Goal: Task Accomplishment & Management: Manage account settings

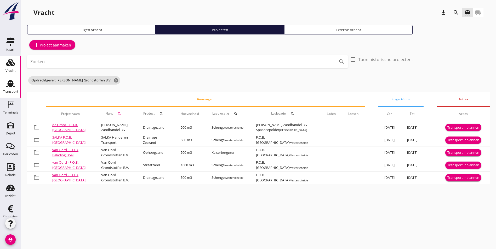
click at [6, 88] on icon "Transport" at bounding box center [10, 83] width 8 height 8
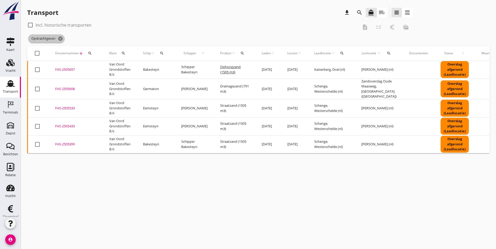
click at [62, 37] on icon "cancel" at bounding box center [60, 38] width 5 height 5
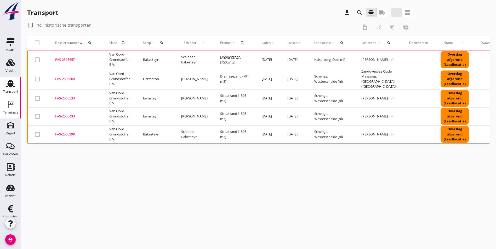
drag, startPoint x: 14, startPoint y: 110, endPoint x: 7, endPoint y: 111, distance: 7.5
click at [14, 110] on div "Terminals" at bounding box center [10, 112] width 15 height 7
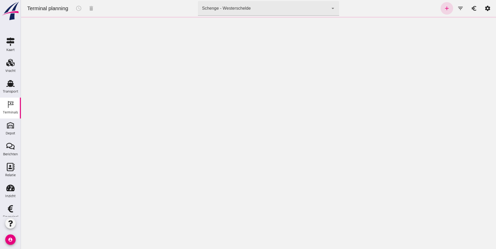
click at [249, 8] on div "Schenge - Westerschelde 9c876888-926f-4f5f-969d-c779b766b815" at bounding box center [263, 8] width 131 height 15
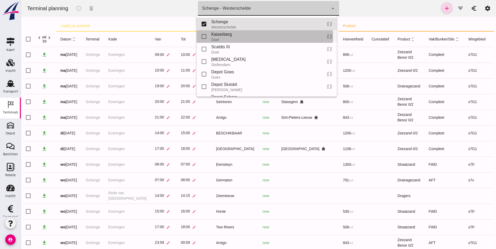
click at [273, 36] on div "Kaiserberg" at bounding box center [264, 34] width 107 height 6
type input "7f603609-51ae-4e75-986b-c9057e559465"
checkbox input "false"
checkbox input "true"
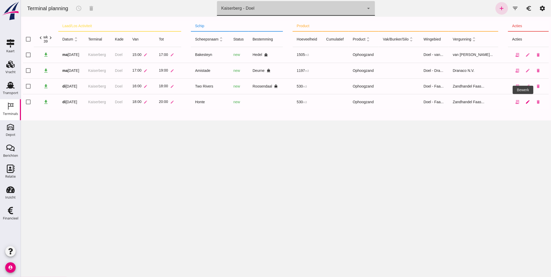
click at [496, 103] on icon "edit" at bounding box center [527, 102] width 5 height 5
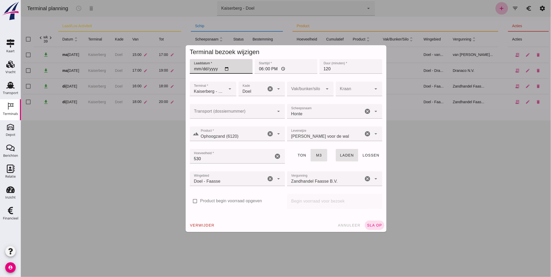
drag, startPoint x: 226, startPoint y: 67, endPoint x: 225, endPoint y: 71, distance: 3.6
click at [226, 67] on input "2025-09-23" at bounding box center [220, 66] width 63 height 15
type input "2025-09-25"
click at [257, 68] on input "18:00" at bounding box center [285, 66] width 63 height 15
type input "19:00"
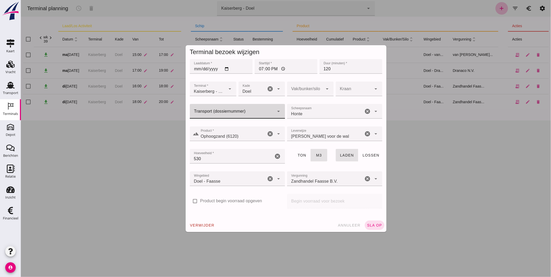
click at [230, 108] on div at bounding box center [231, 111] width 85 height 15
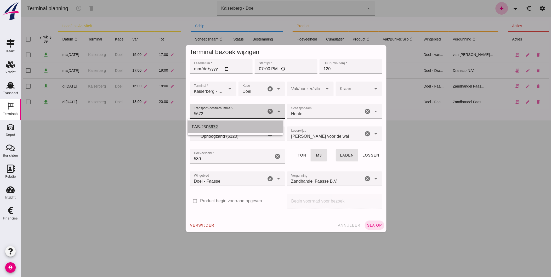
click at [236, 125] on div "FAS-250 5672" at bounding box center [235, 127] width 87 height 6
type input "FAS-2505672"
click at [376, 229] on div "verwijder annuleer sla op" at bounding box center [285, 225] width 201 height 14
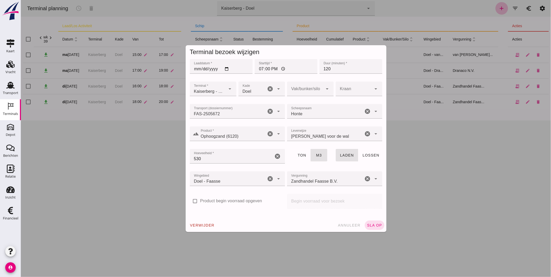
click at [373, 224] on span "sla op" at bounding box center [373, 225] width 15 height 4
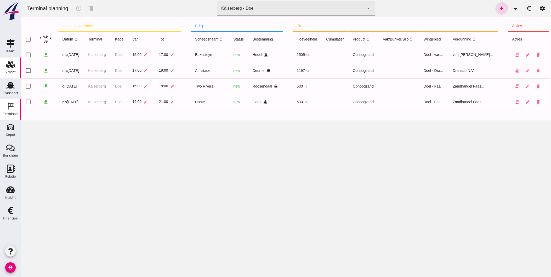
click at [9, 68] on div "Vracht" at bounding box center [10, 71] width 10 height 7
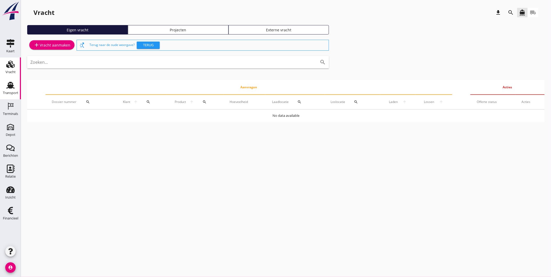
click at [15, 88] on div "Transport" at bounding box center [10, 85] width 13 height 8
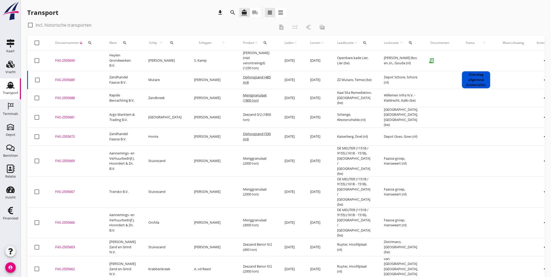
click at [232, 11] on icon "search" at bounding box center [233, 12] width 6 height 6
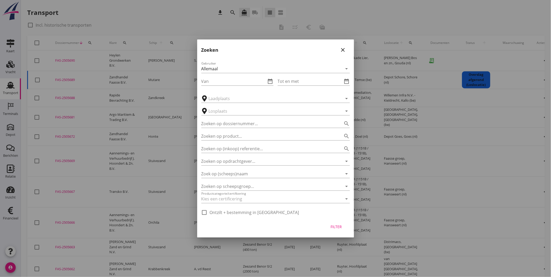
click at [241, 188] on div at bounding box center [268, 186] width 134 height 8
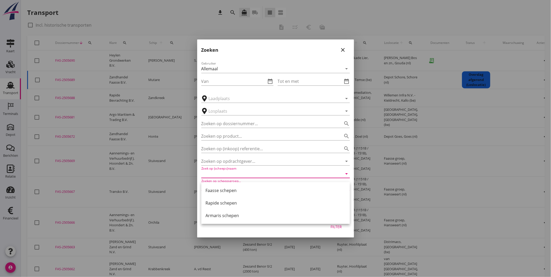
click at [238, 174] on input "Zoek op (scheeps)naam" at bounding box center [268, 174] width 134 height 8
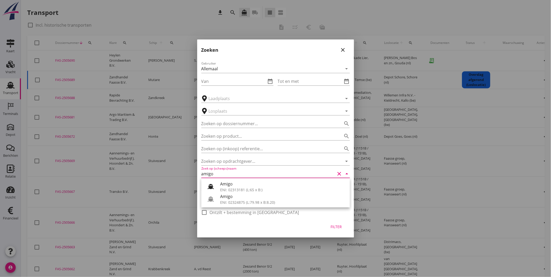
drag, startPoint x: 220, startPoint y: 175, endPoint x: 159, endPoint y: 179, distance: 61.2
click at [162, 179] on div "Deel track en trace Vracht details Vracht aanpassen Schip wijzigen Vracht kopie…" at bounding box center [275, 238] width 551 height 476
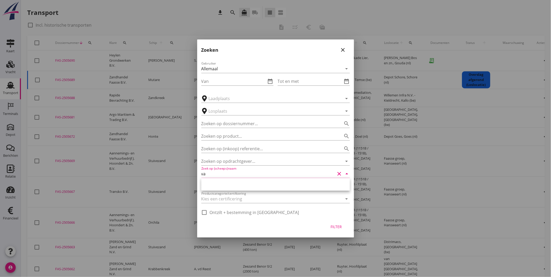
type input "v"
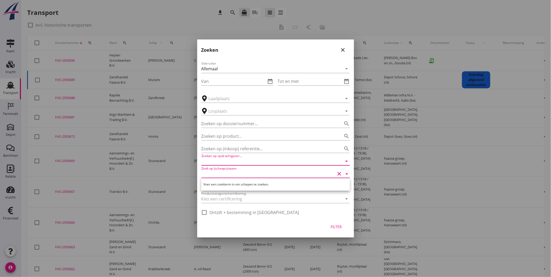
click at [226, 163] on input "Zoeken op opdrachtgever..." at bounding box center [268, 161] width 134 height 8
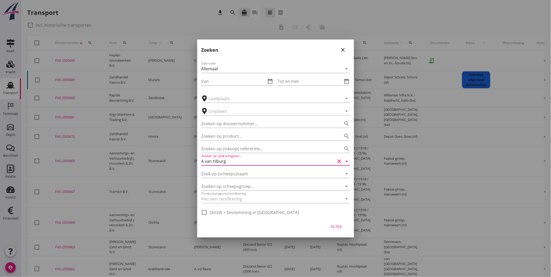
drag, startPoint x: 242, startPoint y: 161, endPoint x: 11, endPoint y: 181, distance: 231.4
click at [11, 181] on div "Deel track en trace Vracht details Vracht aanpassen Schip wijzigen Vracht kopie…" at bounding box center [275, 238] width 551 height 476
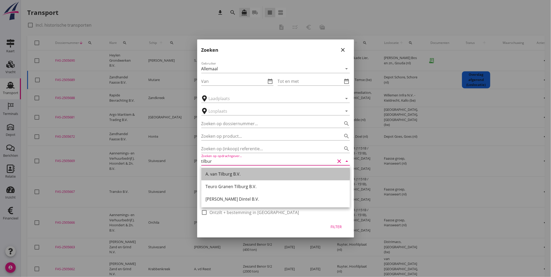
click at [227, 174] on div "A. van Tilburg B.V." at bounding box center [275, 174] width 140 height 6
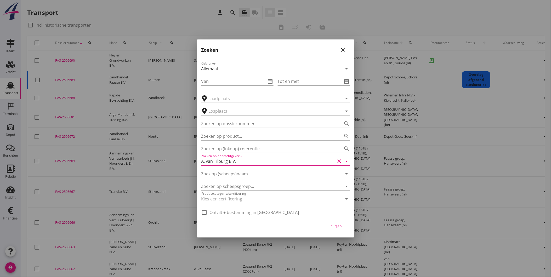
type input "A. van Tilburg B.V."
click at [342, 228] on div "Filter" at bounding box center [336, 226] width 15 height 5
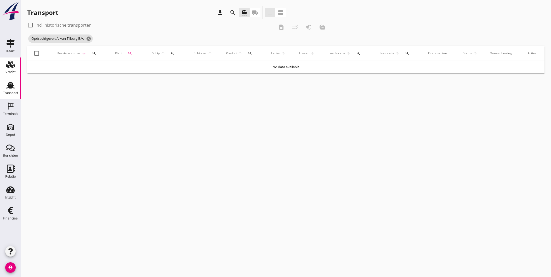
click at [14, 70] on div "Vracht" at bounding box center [10, 71] width 10 height 7
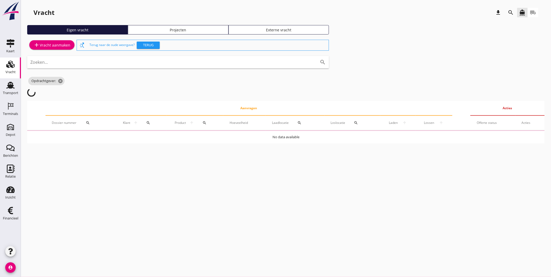
click at [170, 24] on div "Vracht download search directions_boat local_shipping Eigen vracht Projecten Ex…" at bounding box center [286, 77] width 530 height 154
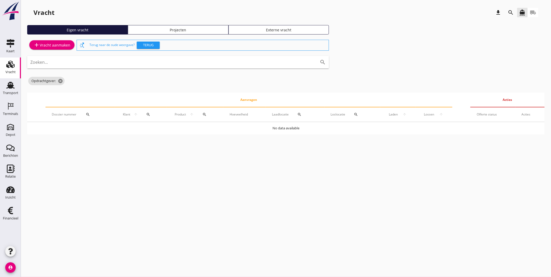
click at [173, 26] on link "Projecten" at bounding box center [178, 29] width 101 height 9
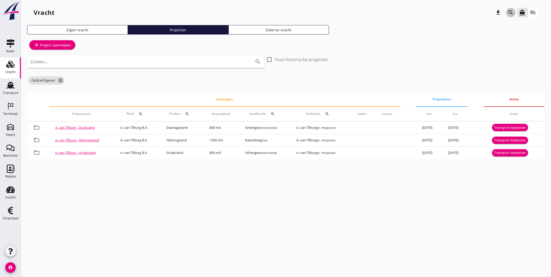
click at [496, 13] on icon "search" at bounding box center [511, 12] width 6 height 6
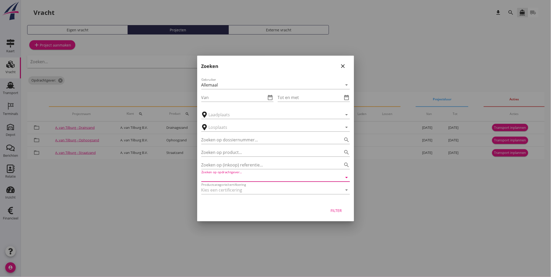
click at [231, 178] on input "Zoeken op opdrachtgever..." at bounding box center [268, 177] width 134 height 8
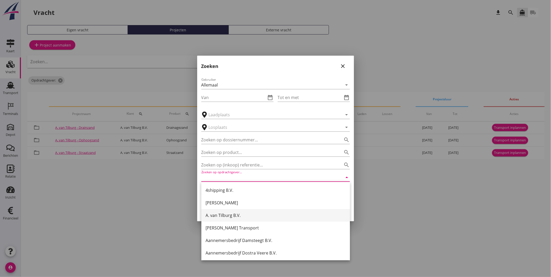
click at [245, 213] on div "A. van Tilburg B.V." at bounding box center [275, 215] width 140 height 6
type input "A. van Tilburg B.V."
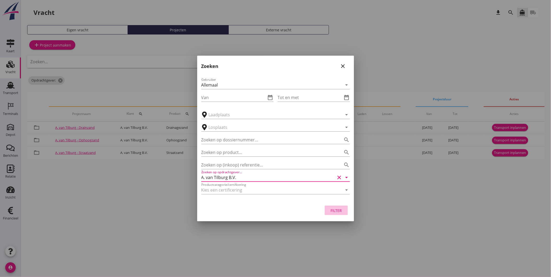
click at [337, 210] on div "Filter" at bounding box center [336, 210] width 15 height 5
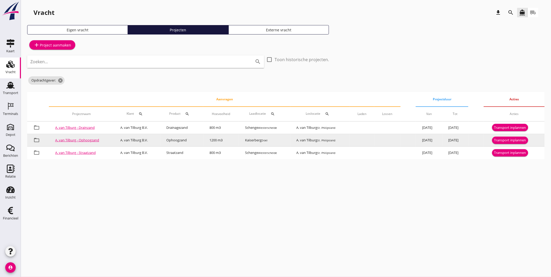
click at [496, 139] on div "Transport inplannen" at bounding box center [510, 140] width 32 height 5
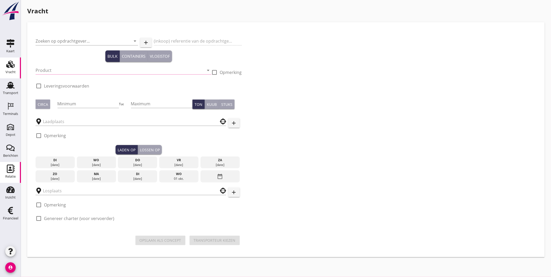
type input "A. van Tilburg B.V."
type input "Ophoogzand"
type input "Ophoogzand (6120)"
checkbox input "true"
type input "1200"
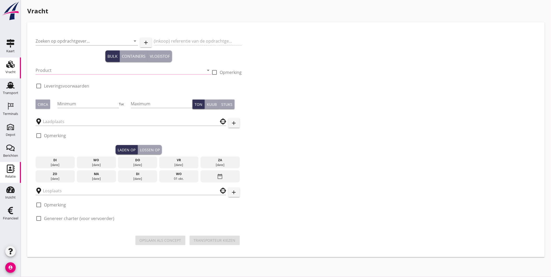
checkbox input "true"
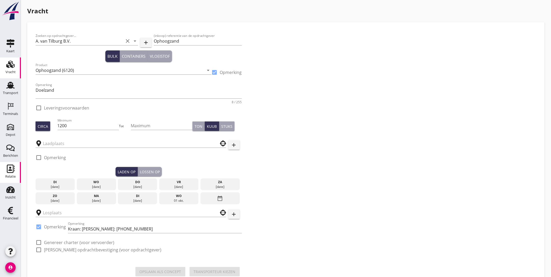
type input "Kaiserberg"
checkbox input "true"
type input "A. van Tilburg"
checkbox input "true"
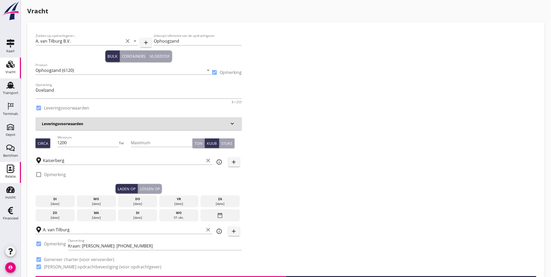
type input "3.55"
checkbox input "false"
radio input "false"
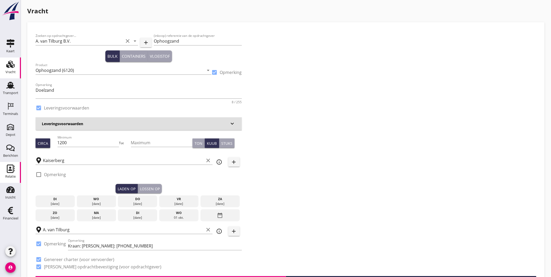
checkbox input "true"
type input "1"
type input "8.85"
checkbox input "false"
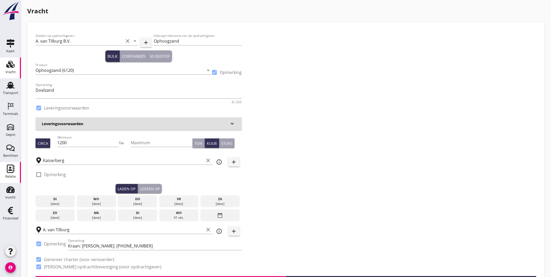
radio input "false"
checkbox input "true"
type input "1"
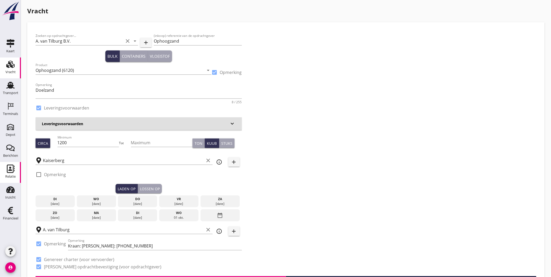
type input "1"
drag, startPoint x: 85, startPoint y: 142, endPoint x: 51, endPoint y: 145, distance: 33.6
click at [51, 145] on div "Circa Minimum 1200 Tot Maximum Ton Kuub Stuks" at bounding box center [139, 143] width 206 height 18
type input "843"
click at [101, 204] on div "24 sep." at bounding box center [96, 204] width 37 height 5
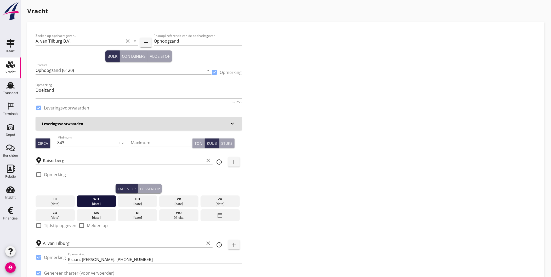
click at [153, 188] on div "Lossen op" at bounding box center [150, 188] width 20 height 5
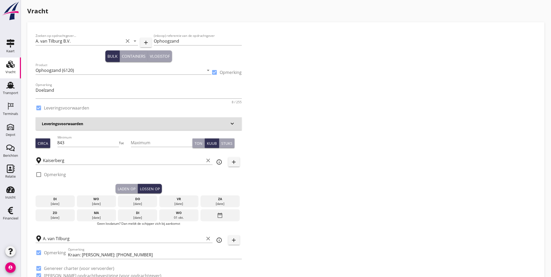
click at [94, 199] on div "wo" at bounding box center [96, 199] width 37 height 5
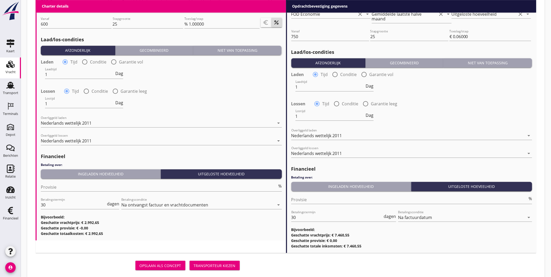
scroll to position [595, 0]
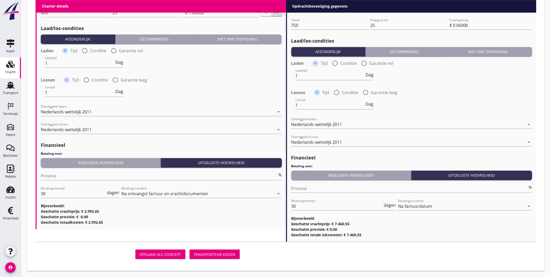
click at [211, 249] on div "Transporteur kiezen" at bounding box center [215, 254] width 42 height 5
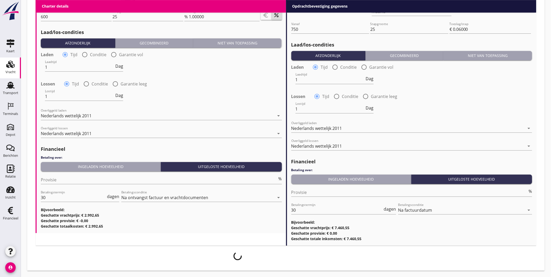
scroll to position [590, 0]
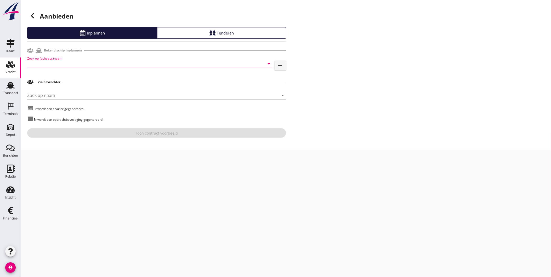
click at [74, 66] on input "Zoek op (scheeps)naam" at bounding box center [142, 64] width 230 height 8
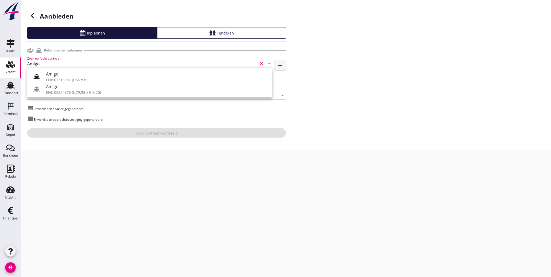
click at [68, 87] on div "Amigo" at bounding box center [157, 86] width 222 height 6
type input "Amigo"
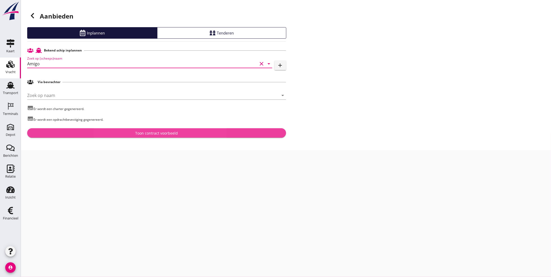
click at [161, 134] on div "Toon contract voorbeeld" at bounding box center [156, 132] width 43 height 5
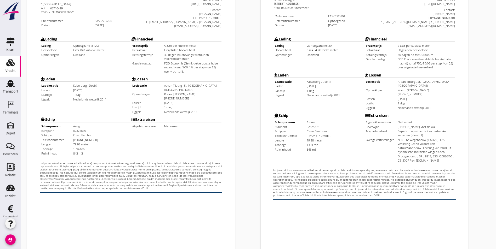
scroll to position [138, 0]
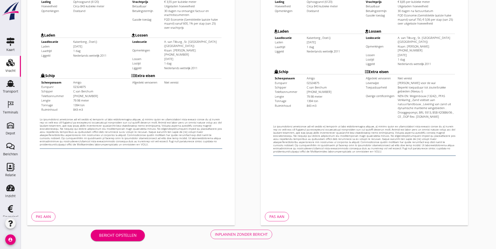
drag, startPoint x: 187, startPoint y: 215, endPoint x: 136, endPoint y: 231, distance: 53.1
click at [135, 228] on div "Bericht opstellen Inplannen zonder bericht" at bounding box center [181, 234] width 308 height 17
click at [215, 234] on div "Inplannen zonder bericht" at bounding box center [241, 234] width 53 height 5
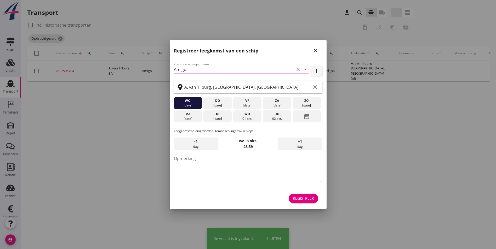
click at [67, 70] on div at bounding box center [248, 124] width 496 height 249
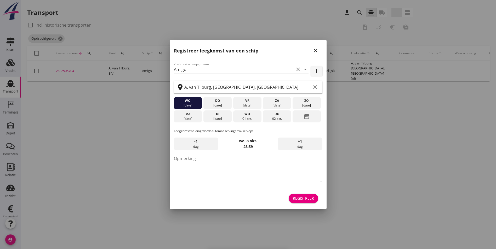
click at [316, 49] on icon "close" at bounding box center [315, 51] width 6 height 6
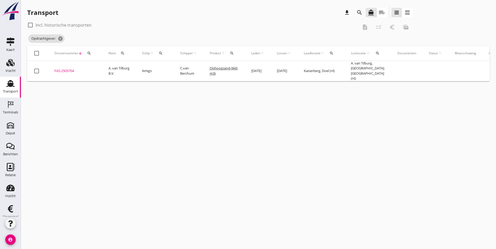
click at [74, 71] on div "FAS-2505704" at bounding box center [75, 70] width 42 height 5
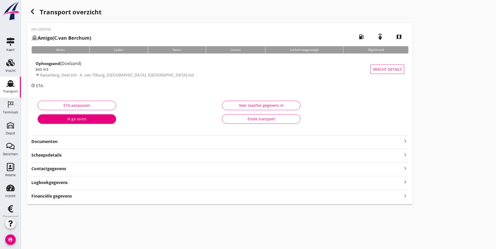
click at [89, 146] on div "FAS-2505704 Amigo (C.van Berchum) local_gas_station emergency_share map Varen L…" at bounding box center [219, 114] width 385 height 182
click at [87, 141] on strong "Documenten" at bounding box center [216, 142] width 371 height 6
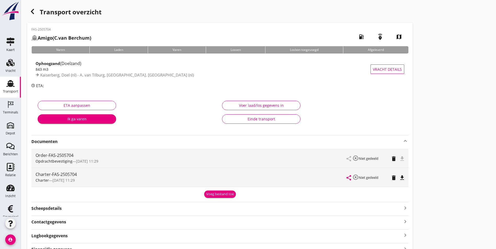
click at [143, 190] on div "Voeg bestand toe" at bounding box center [219, 193] width 377 height 9
click at [206, 193] on div "Voeg bestand toe" at bounding box center [219, 194] width 27 height 5
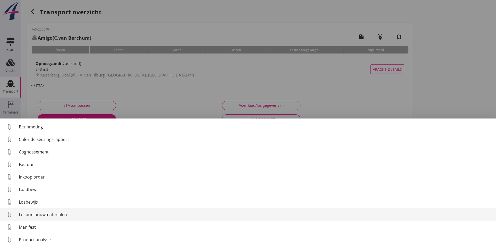
click at [51, 215] on div "Losbon bouwmaterialen" at bounding box center [255, 215] width 473 height 6
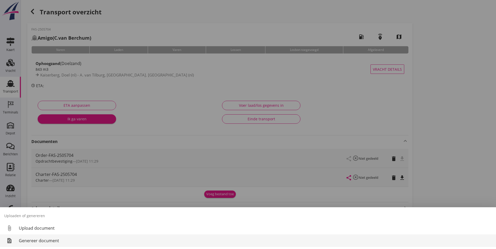
click at [52, 243] on div "Genereer document" at bounding box center [255, 241] width 473 height 6
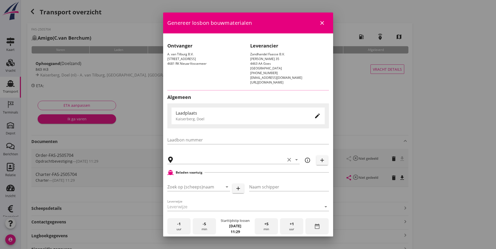
type input "A. van Tilburg, St. Philipsland"
checkbox input "true"
type input "Amigo"
type input "C.van Berchum"
type input "Ophoogzand (6120)"
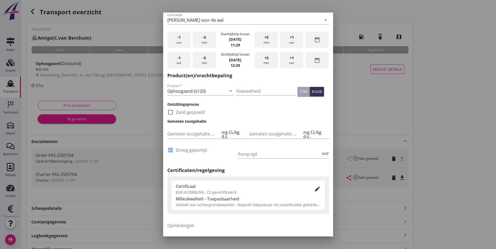
scroll to position [222, 0]
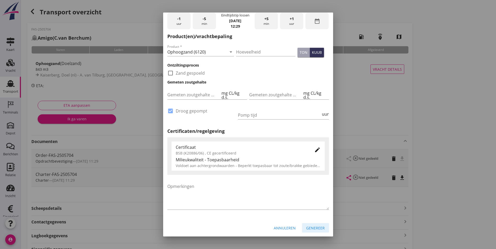
click at [306, 227] on div "Genereer" at bounding box center [315, 228] width 19 height 5
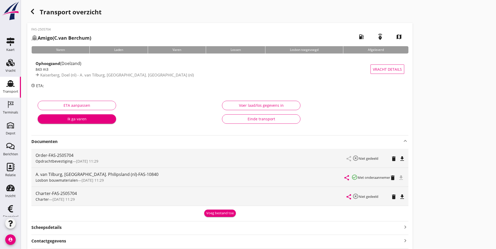
click at [288, 172] on div "Transport overzicht FAS-2505704 Amigo (C.van Berchum) local_gas_station emergen…" at bounding box center [258, 141] width 475 height 283
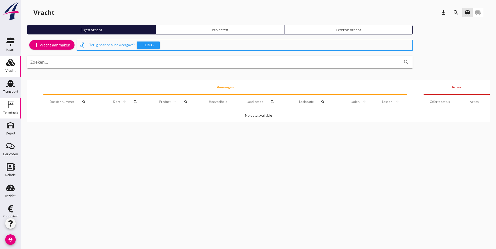
click at [10, 107] on icon "Terminals" at bounding box center [10, 104] width 8 height 8
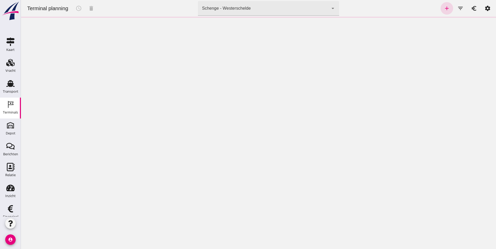
click at [228, 10] on div "Schenge - Westerschelde" at bounding box center [226, 8] width 49 height 6
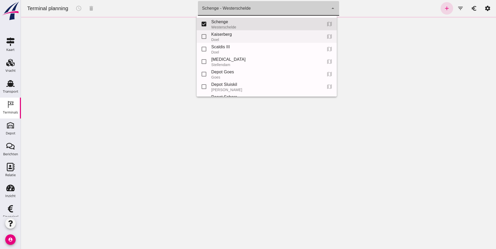
click at [227, 36] on div "Kaiserberg" at bounding box center [264, 34] width 107 height 6
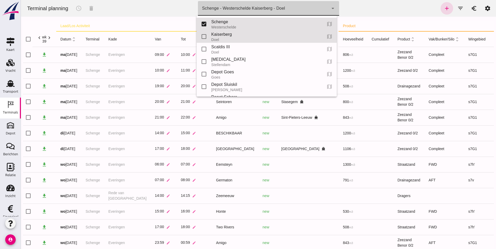
type input "7f603609-51ae-4e75-986b-c9057e559465"
checkbox input "false"
checkbox input "true"
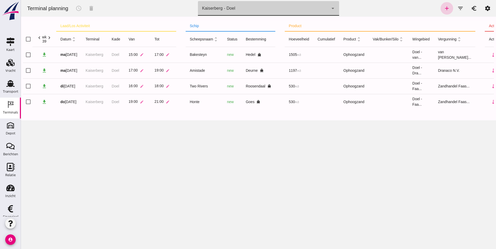
click at [444, 6] on icon "add" at bounding box center [447, 8] width 6 height 6
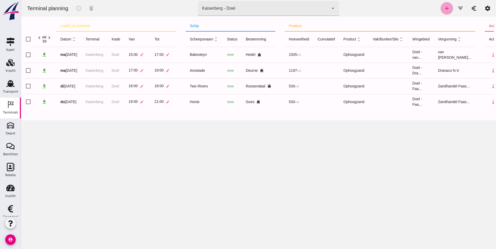
type input "Zandhandel Faasse B.V."
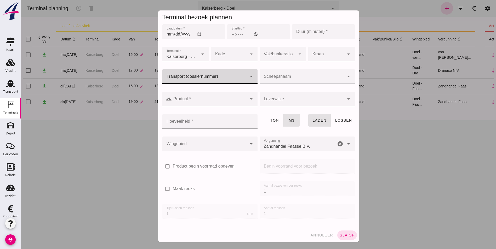
click at [193, 77] on input "Transport (dossiernummer)" at bounding box center [204, 79] width 85 height 6
drag, startPoint x: 186, startPoint y: 89, endPoint x: 192, endPoint y: 90, distance: 6.2
click at [185, 89] on div "FAS-250 5704" at bounding box center [206, 92] width 85 height 6
type input "FAS-2505704"
type input "franco_on_shore"
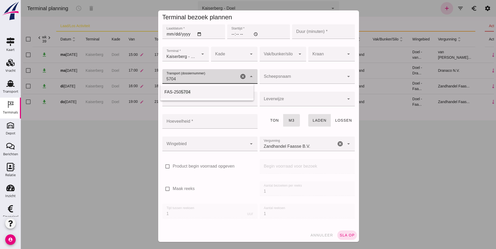
type input "843"
type input "FAS-2505704"
click at [203, 142] on div at bounding box center [204, 144] width 85 height 15
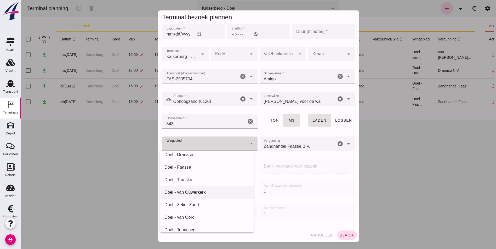
scroll to position [48, 0]
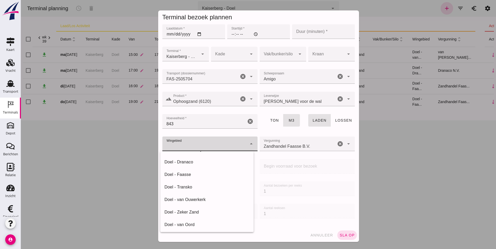
click at [188, 172] on div "Doel - Faasse" at bounding box center [206, 175] width 85 height 6
type input "197"
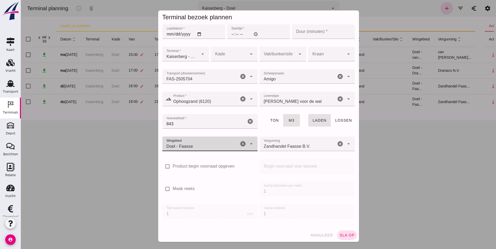
click at [238, 49] on div at bounding box center [229, 54] width 36 height 15
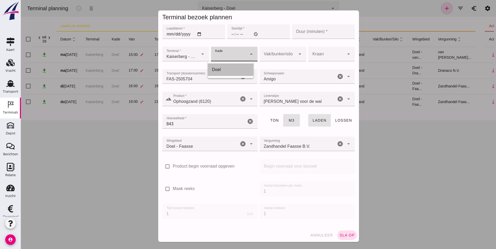
click at [227, 69] on div "Doel" at bounding box center [230, 70] width 37 height 6
type input "11"
click at [274, 50] on div at bounding box center [278, 54] width 36 height 15
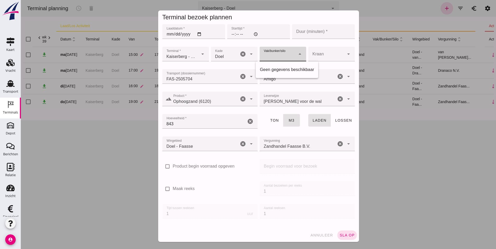
click at [273, 51] on div at bounding box center [278, 54] width 36 height 15
click at [313, 51] on div at bounding box center [326, 54] width 36 height 15
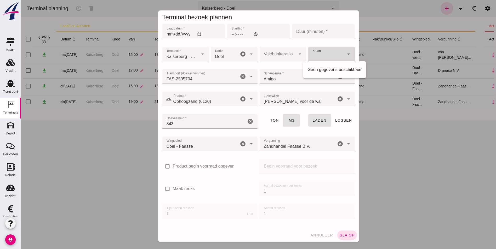
click at [313, 52] on div at bounding box center [326, 54] width 36 height 15
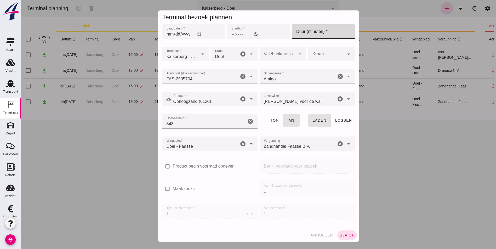
click at [310, 34] on input "Duur (minuten) *" at bounding box center [323, 31] width 63 height 15
click at [164, 33] on input "Laaddatum *" at bounding box center [193, 31] width 63 height 15
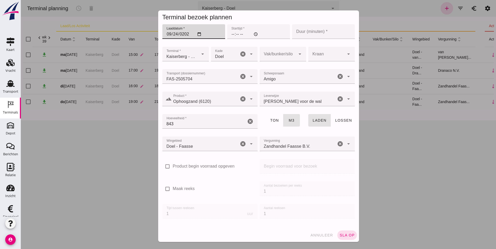
type input "[DATE]"
click at [232, 31] on input "Starttijd *" at bounding box center [258, 31] width 63 height 15
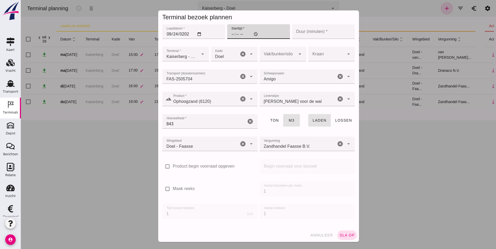
type input "06:00"
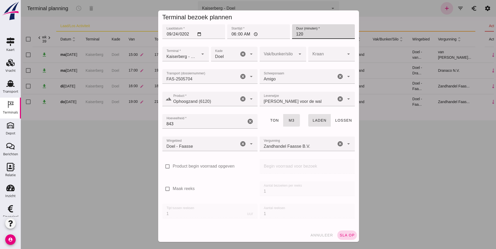
type input "120"
click at [344, 235] on span "sla op" at bounding box center [346, 235] width 15 height 4
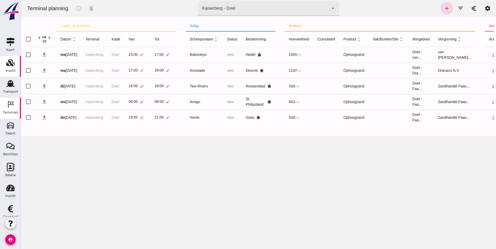
click at [7, 69] on div "Vracht" at bounding box center [10, 70] width 10 height 3
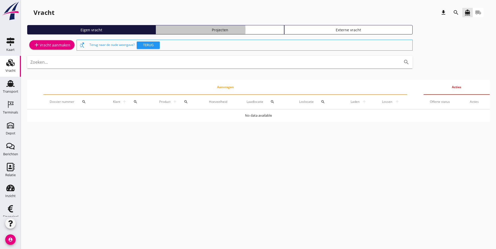
click at [164, 29] on div "Projecten" at bounding box center [220, 29] width 124 height 5
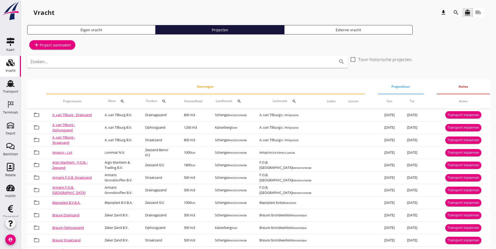
click at [457, 13] on icon "search" at bounding box center [456, 12] width 6 height 6
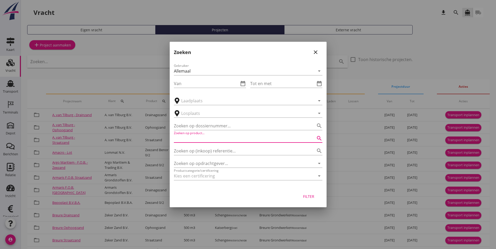
click at [212, 139] on input "Zoeken op product..." at bounding box center [241, 138] width 134 height 8
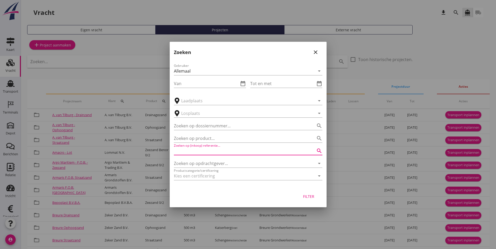
click at [214, 148] on input "Zoeken op (inkoop) referentie…" at bounding box center [241, 151] width 134 height 8
click at [213, 165] on input "Zoeken op opdrachtgever..." at bounding box center [241, 163] width 134 height 8
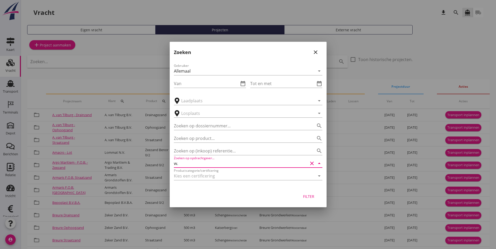
type input "w"
type input "d"
type input "Ruyter"
click at [316, 51] on icon "close" at bounding box center [315, 52] width 6 height 6
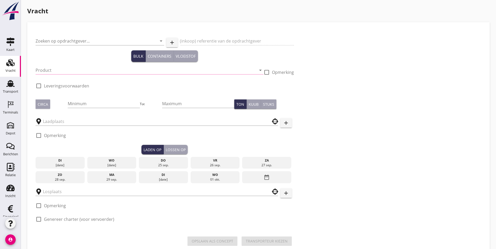
type input "Loonbedrijf De Ruijter B.V."
type input "Levering Ophoogzand"
type input "Ophoogzand (6120)"
type input "500"
checkbox input "true"
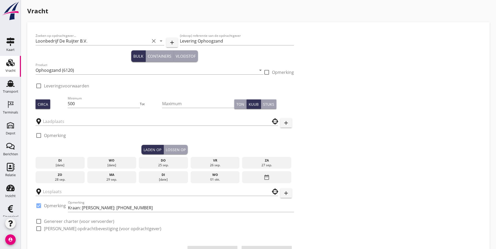
type input "Kaiserberg"
checkbox input "true"
type input "Middelplaathaven"
checkbox input "true"
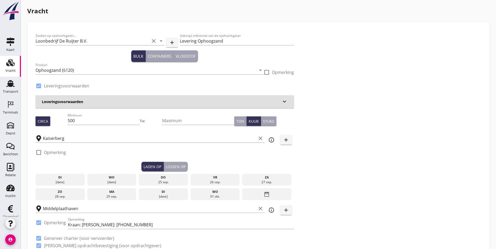
type input "3.97"
checkbox input "false"
radio input "false"
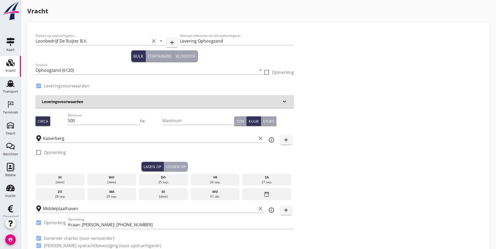
checkbox input "true"
type input "1"
type input "9.35"
checkbox input "false"
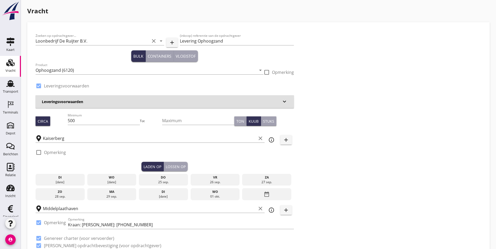
radio input "false"
checkbox input "true"
type input "1"
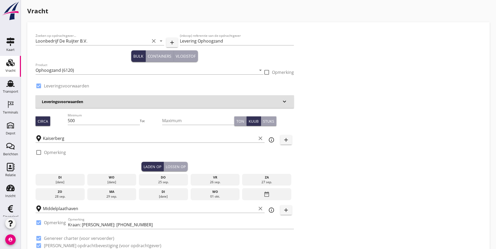
type input "1"
click at [88, 177] on div "wo" at bounding box center [111, 177] width 47 height 5
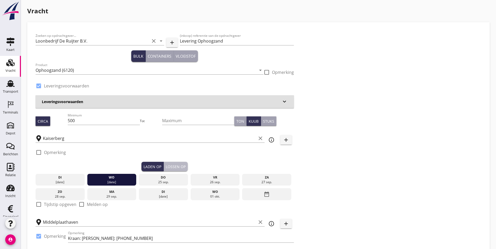
click at [166, 167] on div "Lossen op" at bounding box center [176, 166] width 20 height 5
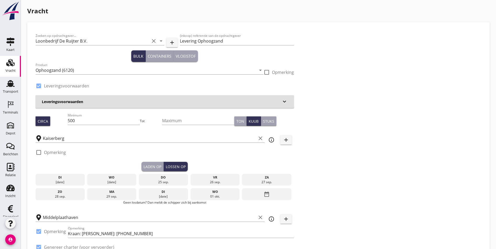
click at [140, 178] on div "do" at bounding box center [163, 177] width 47 height 5
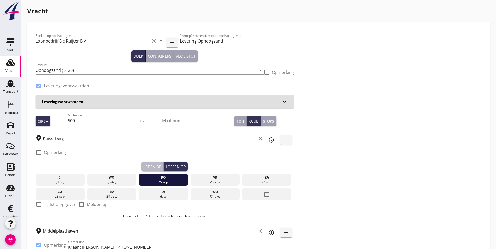
click at [143, 168] on div "Laden op" at bounding box center [152, 166] width 18 height 5
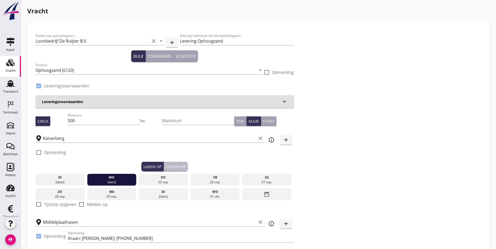
click at [166, 165] on div "Lossen op" at bounding box center [176, 166] width 20 height 5
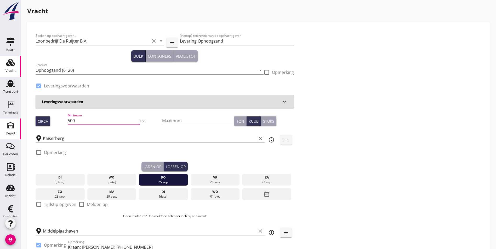
scroll to position [0, 0]
drag, startPoint x: 76, startPoint y: 124, endPoint x: 1, endPoint y: 125, distance: 75.3
type input "1200"
click at [273, 176] on div "Zoeken op opdrachtgever... Loonbedrijf De Ruijter B.V. clear arrow_drop_down ad…" at bounding box center [258, 154] width 450 height 247
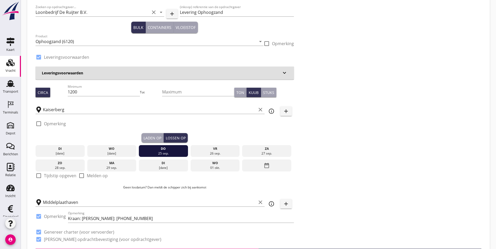
scroll to position [0, 0]
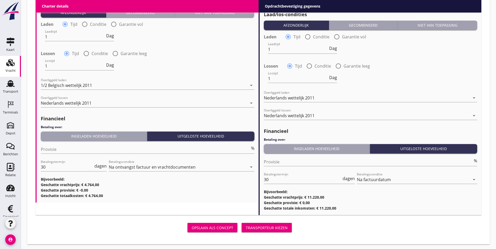
click at [246, 226] on div "Transporteur kiezen" at bounding box center [267, 227] width 42 height 5
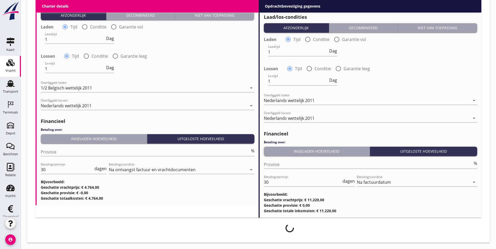
scroll to position [596, 0]
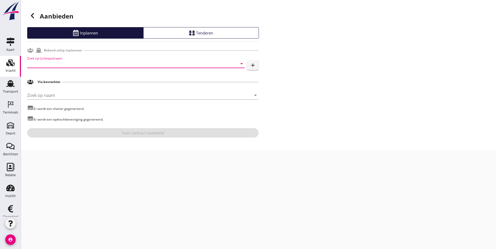
click at [56, 62] on input "Zoek op (scheeps)naam" at bounding box center [128, 64] width 203 height 8
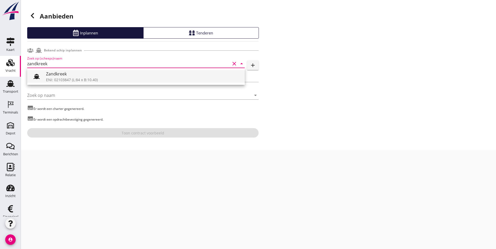
click at [77, 76] on div "Zandkreek" at bounding box center [143, 74] width 194 height 6
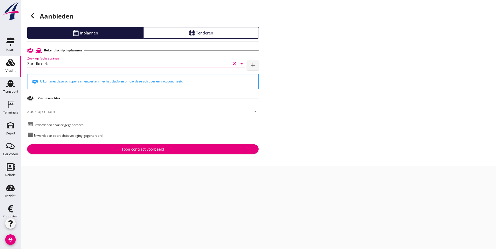
type input "Zandkreek"
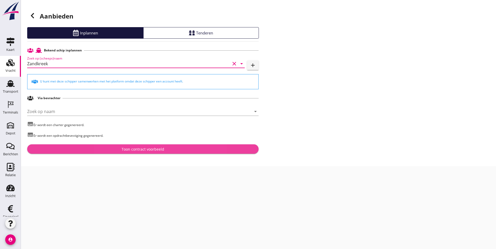
click at [131, 148] on div "Toon contract voorbeeld" at bounding box center [143, 149] width 43 height 5
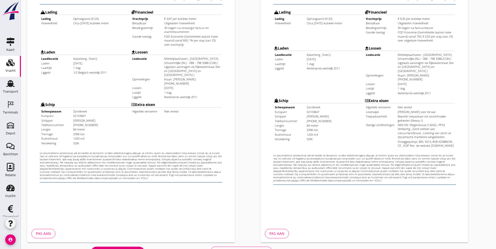
scroll to position [138, 0]
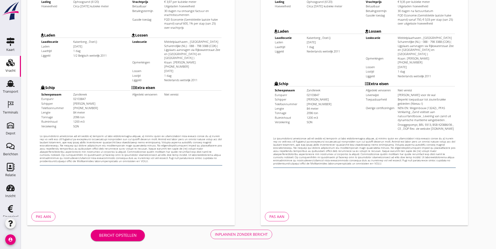
click at [215, 232] on div "Inplannen zonder bericht" at bounding box center [241, 234] width 53 height 5
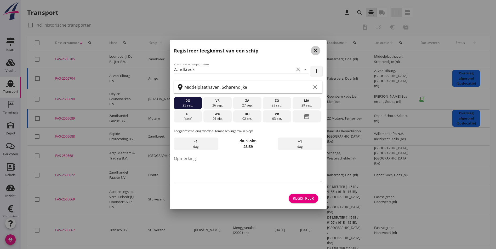
click at [316, 49] on icon "close" at bounding box center [315, 51] width 6 height 6
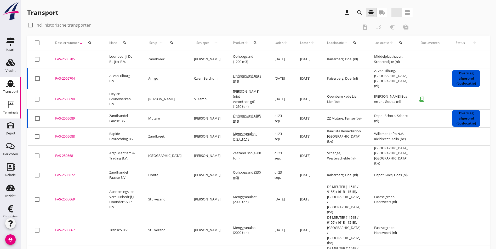
click at [6, 105] on icon "Terminals" at bounding box center [10, 104] width 8 height 8
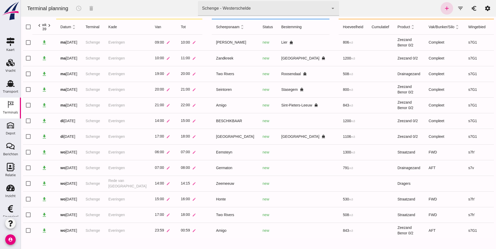
scroll to position [17, 0]
click at [245, 7] on div "Schenge - Westerschelde" at bounding box center [226, 8] width 49 height 6
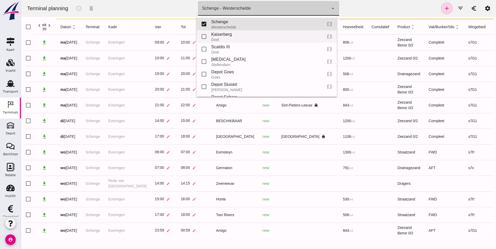
click at [243, 37] on div "Kaiserberg" at bounding box center [264, 34] width 107 height 6
type input "7f603609-51ae-4e75-986b-c9057e559465"
checkbox input "false"
checkbox input "true"
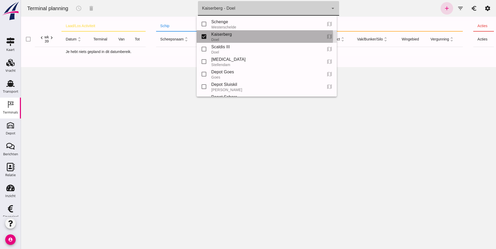
scroll to position [0, 0]
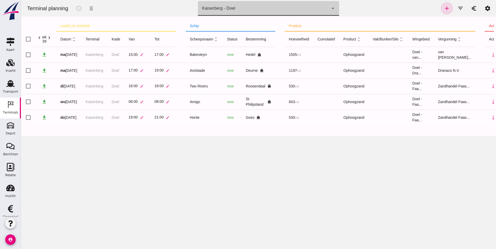
click at [439, 11] on div "add filter_list euro settings" at bounding box center [466, 8] width 54 height 13
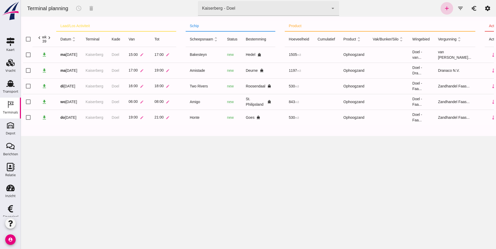
click at [444, 6] on icon "add" at bounding box center [447, 8] width 6 height 6
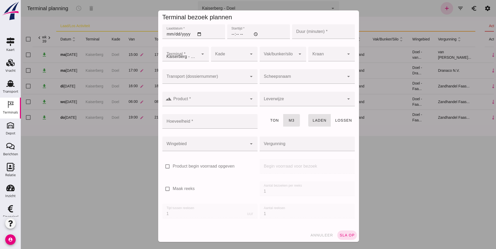
type input "Zandhandel Faasse B.V."
click at [192, 77] on input "Transport (dossiernummer)" at bounding box center [204, 79] width 85 height 6
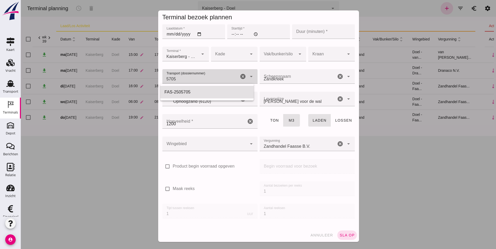
type input "FAS-2505705"
type input "franco_on_shore"
type input "1200"
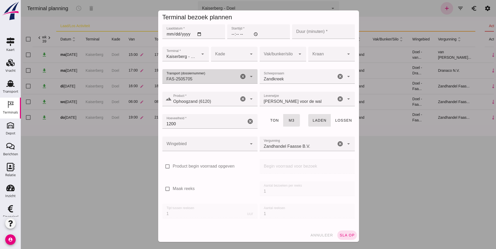
type input "FAS-2505705"
click at [166, 34] on input "Laaddatum *" at bounding box center [193, 31] width 63 height 15
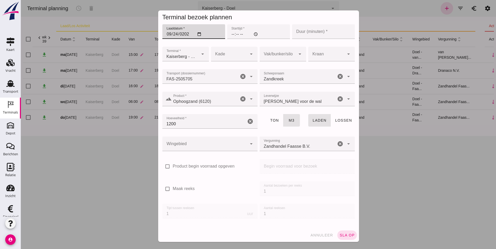
type input "[DATE]"
click at [232, 35] on input "Starttijd *" at bounding box center [258, 31] width 63 height 15
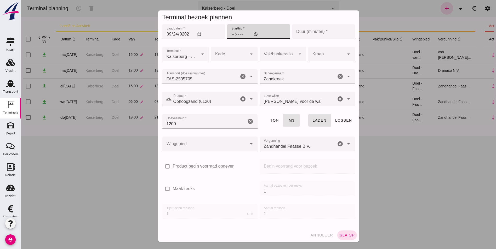
click at [230, 34] on input "Starttijd *" at bounding box center [258, 31] width 63 height 15
type input "12:00"
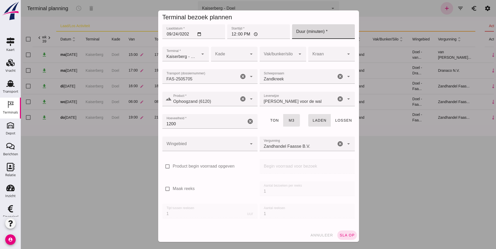
click at [307, 31] on input "Duur (minuten) *" at bounding box center [323, 31] width 63 height 15
type input "120"
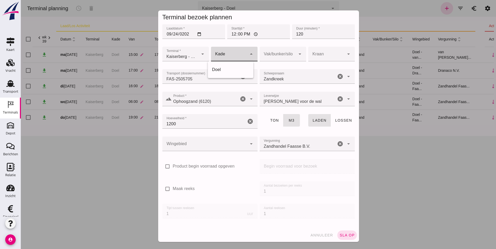
click at [217, 54] on div at bounding box center [229, 54] width 36 height 15
click at [228, 69] on div "Doel" at bounding box center [230, 70] width 37 height 6
type input "11"
click at [273, 54] on div at bounding box center [278, 54] width 36 height 15
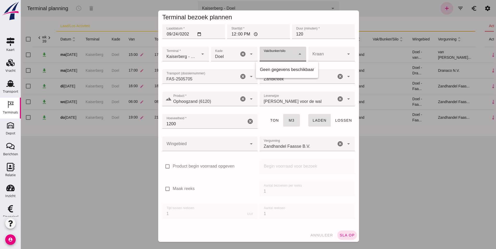
click at [325, 49] on div at bounding box center [326, 54] width 36 height 15
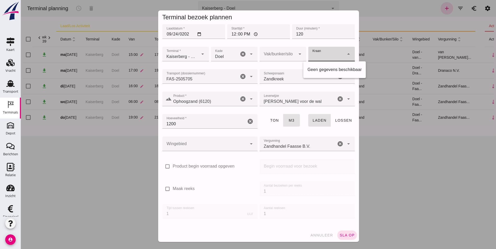
click at [214, 118] on input "1200" at bounding box center [204, 121] width 84 height 15
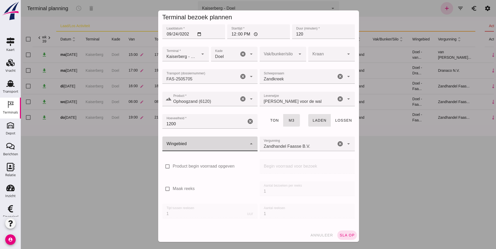
click at [216, 147] on div at bounding box center [204, 144] width 85 height 15
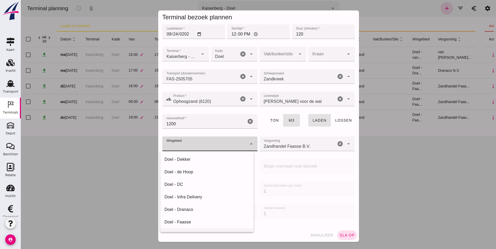
scroll to position [26, 0]
click at [191, 197] on div "Doel - Faasse" at bounding box center [206, 196] width 85 height 6
type input "197"
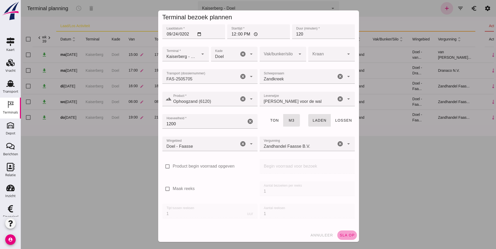
click at [339, 233] on button "sla op" at bounding box center [347, 235] width 20 height 9
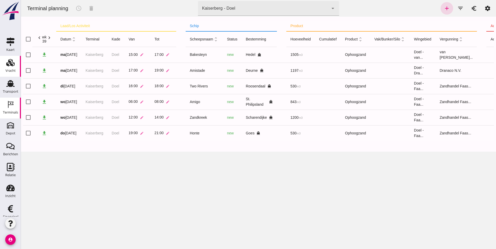
click at [13, 72] on div "Vracht" at bounding box center [10, 70] width 10 height 3
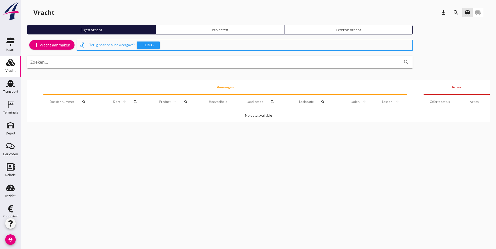
click at [166, 31] on div "Projecten" at bounding box center [220, 29] width 124 height 5
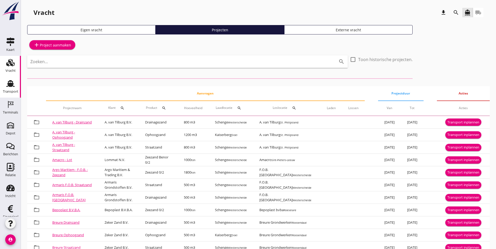
click at [11, 94] on div "Transport" at bounding box center [10, 91] width 15 height 7
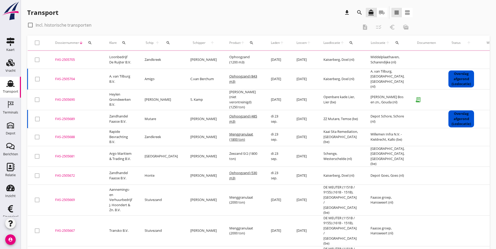
click at [68, 60] on div "FAS-2505705" at bounding box center [76, 59] width 42 height 5
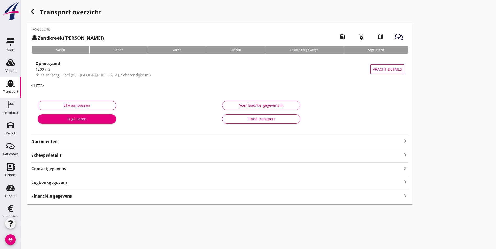
click at [71, 70] on div "1200 m3" at bounding box center [203, 69] width 335 height 5
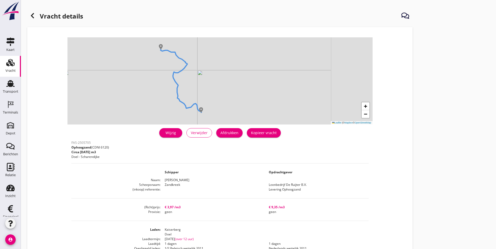
click at [163, 134] on div "Wijzig" at bounding box center [170, 132] width 15 height 5
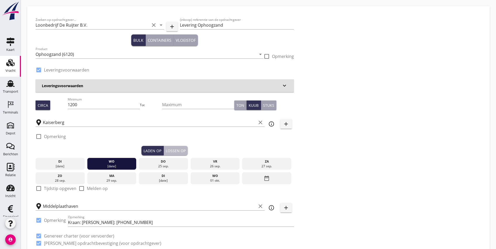
click at [164, 147] on button "Lossen op" at bounding box center [176, 150] width 24 height 9
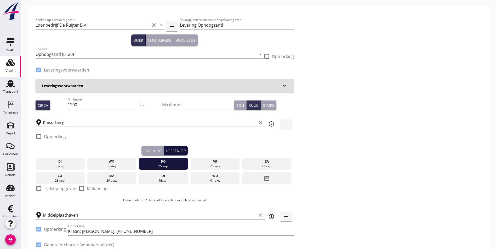
click at [166, 150] on div "Lossen op" at bounding box center [176, 150] width 20 height 5
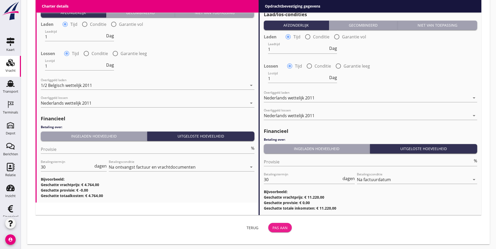
click at [272, 227] on div "Pas aan" at bounding box center [279, 227] width 15 height 5
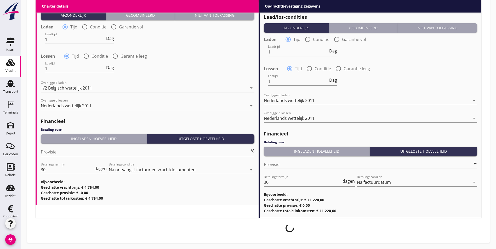
scroll to position [580, 0]
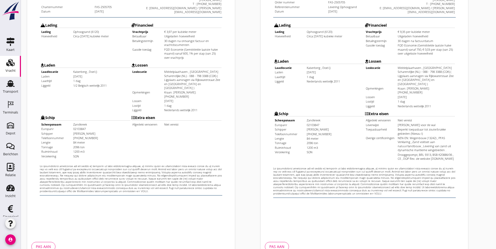
scroll to position [138, 0]
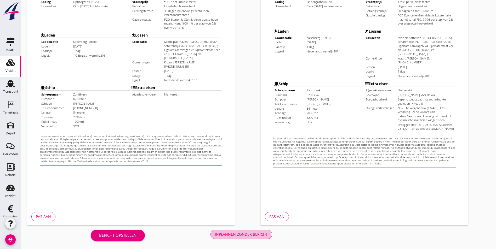
click at [210, 238] on button "Inplannen zonder bericht" at bounding box center [241, 234] width 62 height 9
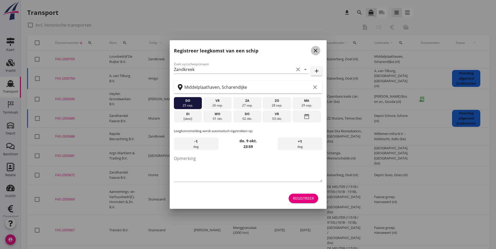
click at [314, 52] on icon "close" at bounding box center [315, 51] width 6 height 6
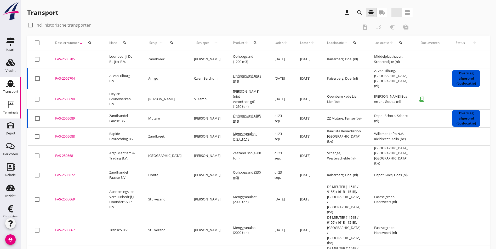
click at [10, 111] on div "Terminals" at bounding box center [10, 112] width 15 height 3
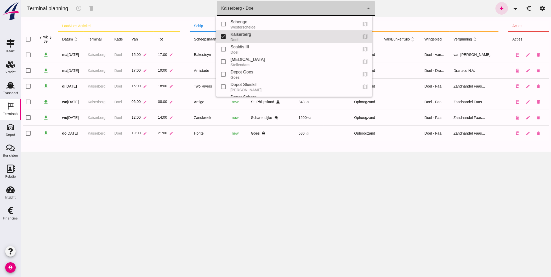
click at [275, 8] on div "Kaiserberg - Doel 7f603609-51ae-4e75-986b-c9057e559465" at bounding box center [290, 8] width 147 height 15
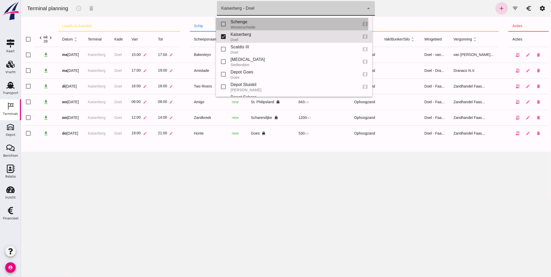
click at [249, 19] on div "Schenge" at bounding box center [291, 22] width 123 height 6
type input "9c876888-926f-4f5f-969d-c779b766b815"
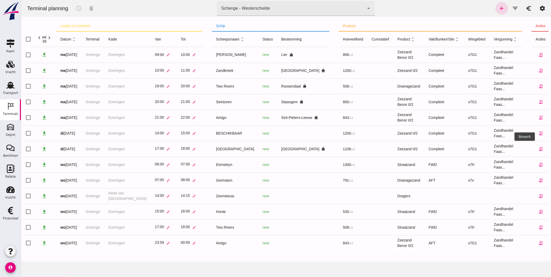
click at [496, 150] on icon "edit" at bounding box center [551, 149] width 5 height 5
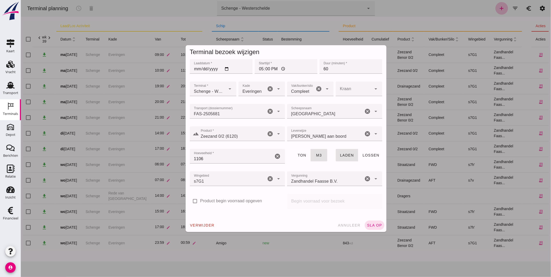
click at [260, 68] on input "17:00" at bounding box center [285, 66] width 63 height 15
type input "14:00"
click at [326, 65] on input "60" at bounding box center [350, 66] width 63 height 15
click at [371, 226] on span "sla op" at bounding box center [373, 225] width 15 height 4
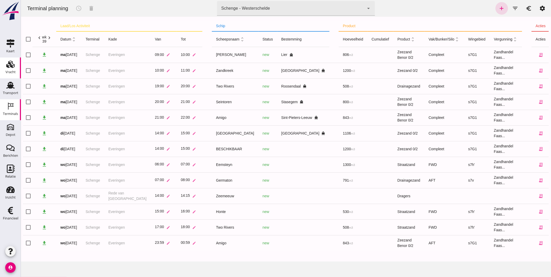
click at [7, 64] on icon "Vracht" at bounding box center [10, 64] width 8 height 8
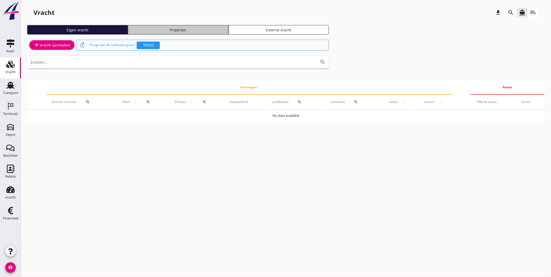
click at [171, 30] on div "Projecten" at bounding box center [178, 29] width 96 height 5
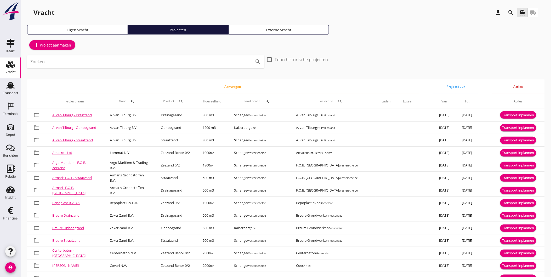
click at [496, 12] on icon "search" at bounding box center [511, 12] width 6 height 6
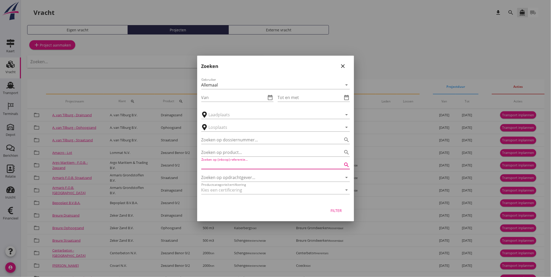
click at [269, 165] on input "Zoeken op (inkoop) referentie…" at bounding box center [268, 165] width 134 height 8
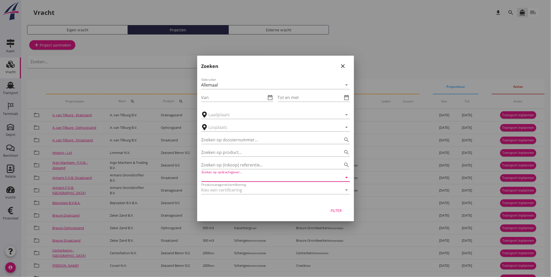
click at [259, 176] on input "Zoeken op opdrachtgever..." at bounding box center [268, 177] width 134 height 8
click at [222, 192] on div "DC Resources B.V." at bounding box center [275, 190] width 140 height 6
type input "DC Resources B.V."
click at [335, 211] on div "Filter" at bounding box center [336, 210] width 15 height 5
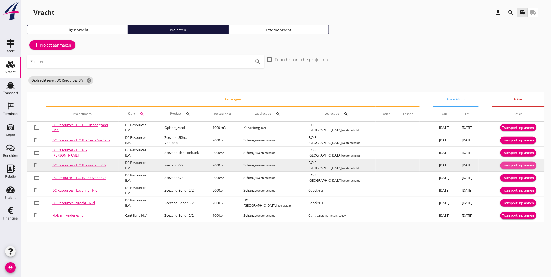
click at [496, 164] on div "Transport inplannen" at bounding box center [518, 165] width 32 height 5
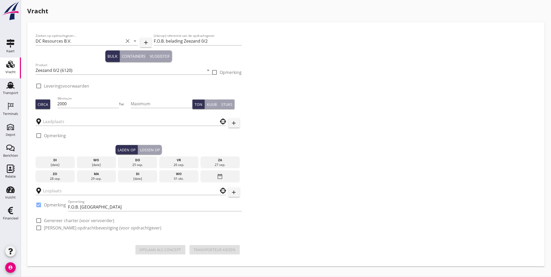
checkbox input "true"
type input "Schenge"
type input "F.O.B. [GEOGRAPHIC_DATA]"
checkbox input "true"
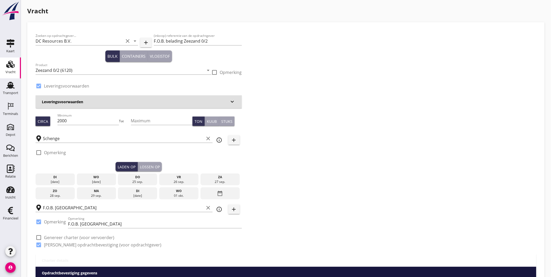
click at [55, 180] on div "23 sep." at bounding box center [55, 182] width 37 height 5
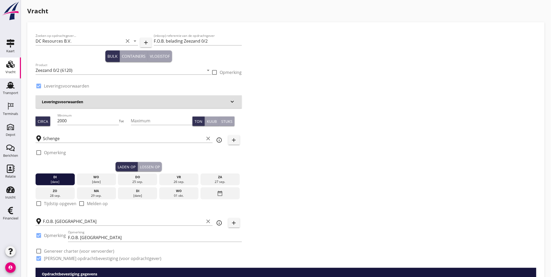
click at [148, 168] on div "Lossen op" at bounding box center [150, 166] width 20 height 5
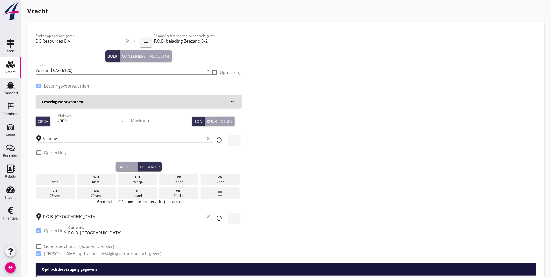
click at [100, 180] on div "24 sep." at bounding box center [96, 182] width 37 height 5
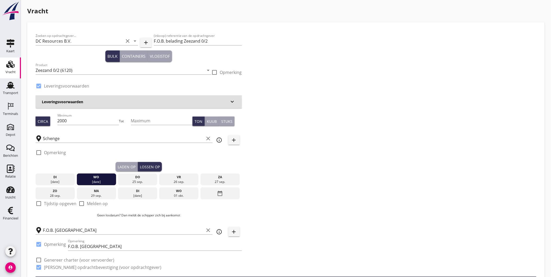
drag, startPoint x: 120, startPoint y: 168, endPoint x: 126, endPoint y: 165, distance: 6.2
click at [120, 167] on div "Laden op" at bounding box center [127, 166] width 18 height 5
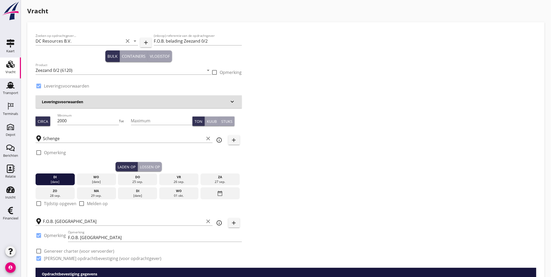
click at [157, 166] on div "Lossen op" at bounding box center [150, 166] width 20 height 5
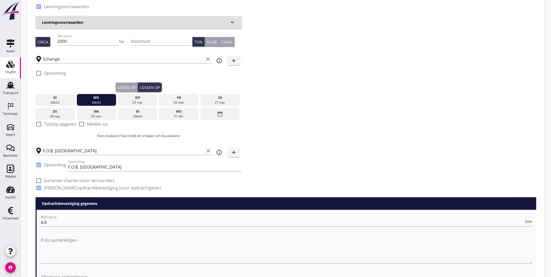
scroll to position [87, 0]
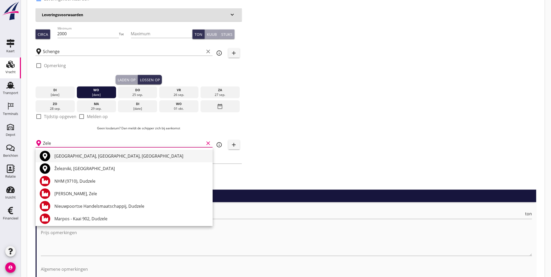
click at [87, 155] on div "Zele, East Flanders, Belgium" at bounding box center [131, 156] width 154 height 6
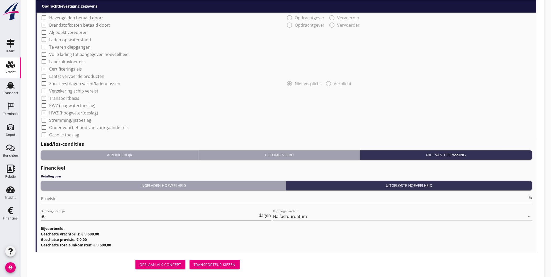
scroll to position [427, 0]
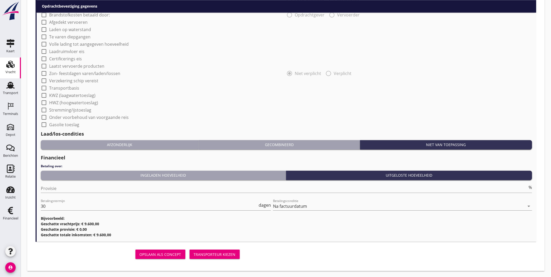
type input "Zele, East Flanders, Belgium"
click at [221, 249] on div "Transporteur kiezen" at bounding box center [215, 254] width 42 height 5
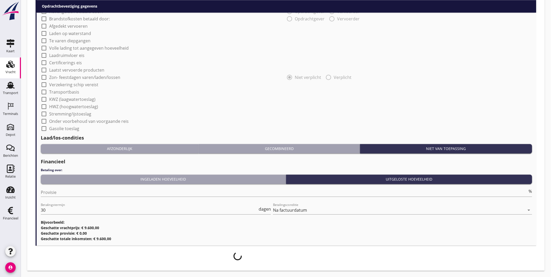
scroll to position [423, 0]
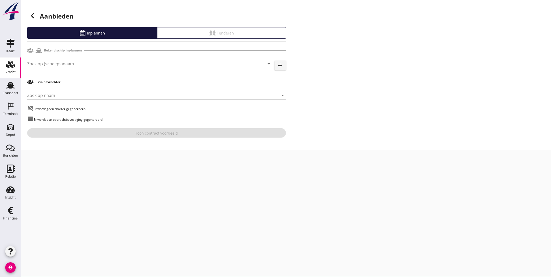
click at [58, 61] on input "Zoek op (scheeps)naam" at bounding box center [142, 64] width 230 height 8
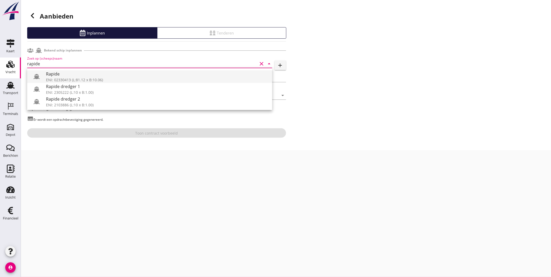
click at [73, 76] on div "Rapide" at bounding box center [157, 74] width 222 height 6
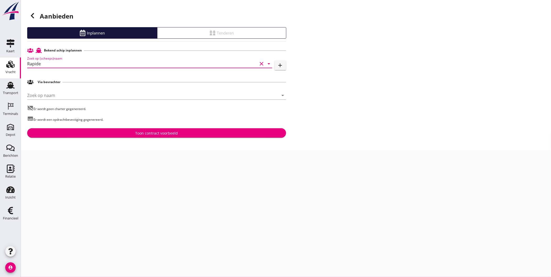
type input "Rapide"
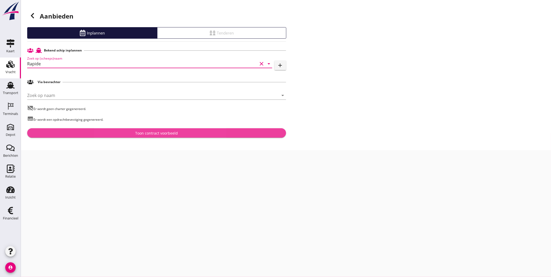
click at [118, 137] on button "Toon contract voorbeeld" at bounding box center [156, 132] width 259 height 9
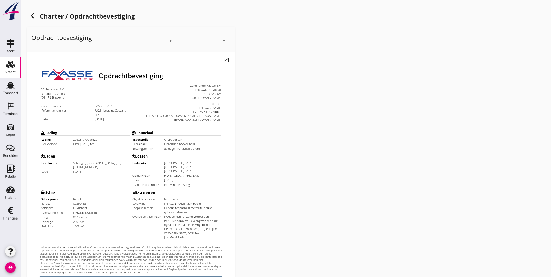
scroll to position [110, 0]
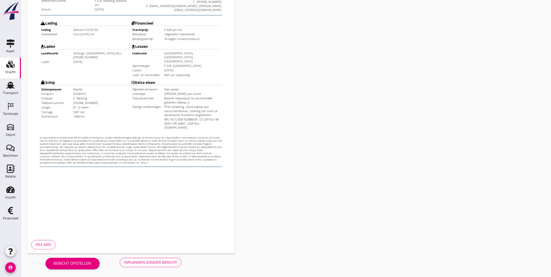
click at [165, 249] on div "Inplannen zonder bericht" at bounding box center [150, 262] width 53 height 5
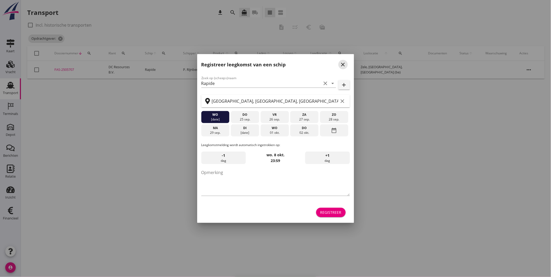
drag, startPoint x: 345, startPoint y: 66, endPoint x: 228, endPoint y: 76, distance: 117.5
click at [344, 66] on icon "close" at bounding box center [343, 64] width 6 height 6
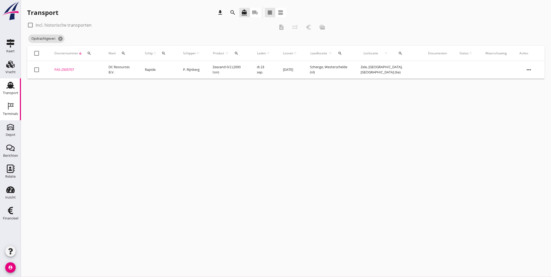
click at [4, 106] on div "Terminals" at bounding box center [10, 106] width 13 height 8
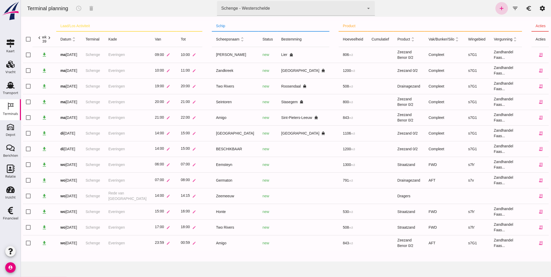
click at [496, 5] on link "add" at bounding box center [501, 8] width 13 height 13
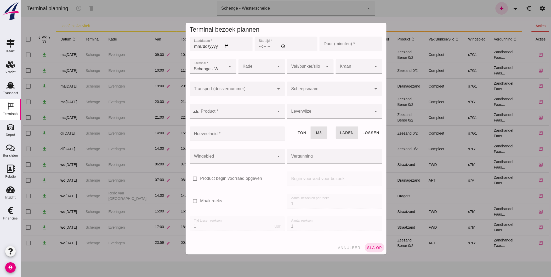
type input "Zandhandel Faasse B.V."
click at [230, 90] on input "Transport (dossiernummer)" at bounding box center [231, 91] width 85 height 6
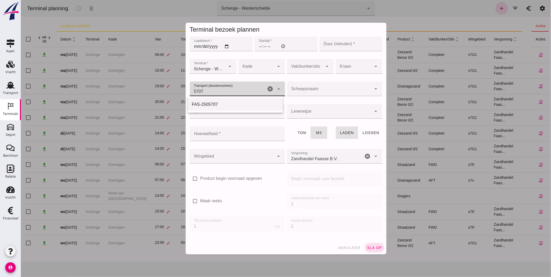
click at [229, 106] on div "FAS-2505707" at bounding box center [235, 104] width 87 height 6
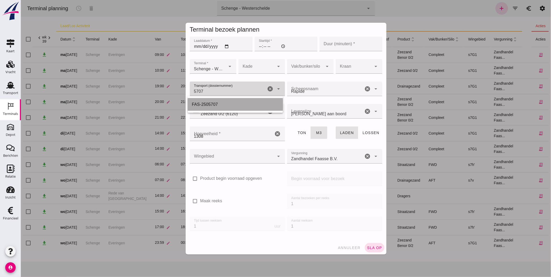
type input "FAS-2505707"
type input "franco_on_board"
type input "1308"
type input "FAS-2505707"
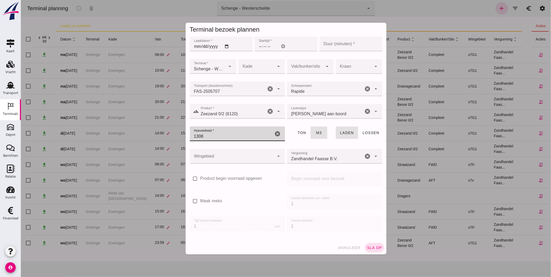
drag, startPoint x: 218, startPoint y: 132, endPoint x: 136, endPoint y: 134, distance: 82.1
click at [136, 134] on div "Terminal bezoek plannen Laaddatum * Laaddatum * Starttijd * Starttijd * Duur (m…" at bounding box center [286, 138] width 530 height 277
type input "1280"
click at [293, 144] on div "ton m3" at bounding box center [310, 136] width 49 height 22
click at [194, 45] on input "Laaddatum *" at bounding box center [220, 44] width 63 height 15
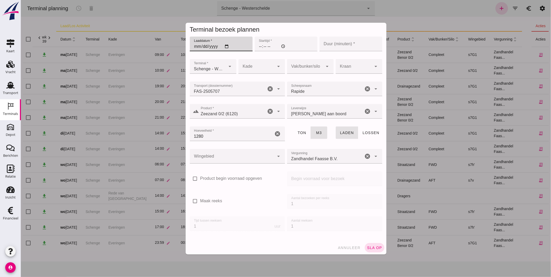
type input "20025-09-23"
type input "2025-09-23"
click at [259, 47] on input "Starttijd *" at bounding box center [285, 44] width 63 height 15
type input "20:00"
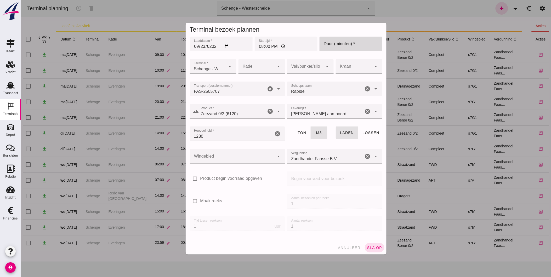
click at [339, 45] on input "Duur (minuten) *" at bounding box center [350, 44] width 63 height 15
type input "60"
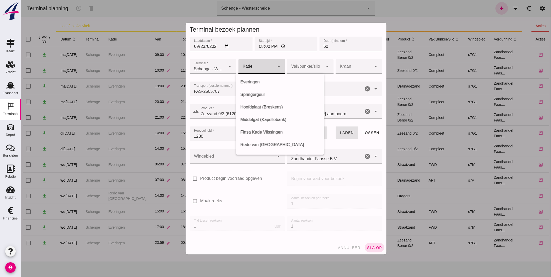
click at [247, 67] on div at bounding box center [256, 66] width 36 height 15
click at [260, 82] on div "Everingen" at bounding box center [279, 82] width 79 height 6
type input "7"
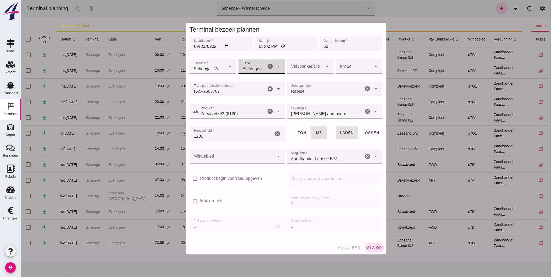
click at [301, 71] on div at bounding box center [305, 66] width 36 height 15
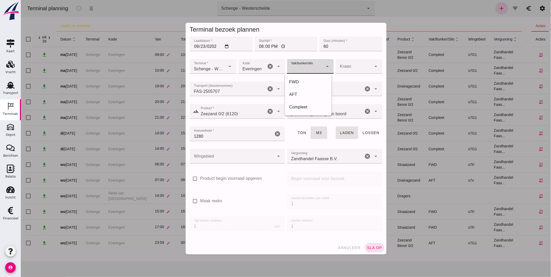
click at [308, 106] on div "Compleet" at bounding box center [308, 107] width 38 height 6
type input "291"
click at [258, 157] on div at bounding box center [231, 156] width 85 height 15
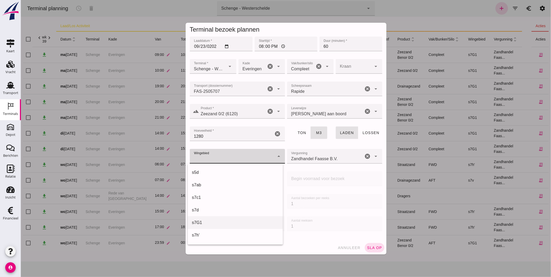
scroll to position [145, 0]
click at [210, 213] on div "s7G1" at bounding box center [235, 215] width 87 height 6
type input "224"
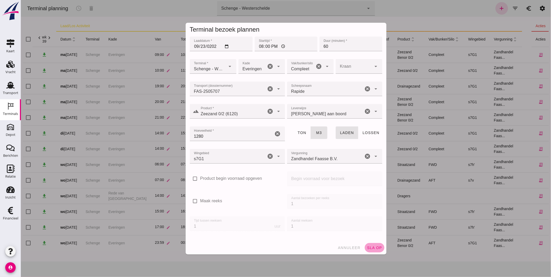
click at [372, 247] on span "sla op" at bounding box center [373, 248] width 15 height 4
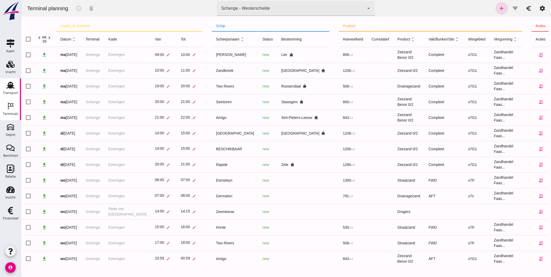
click at [11, 87] on use at bounding box center [10, 85] width 8 height 7
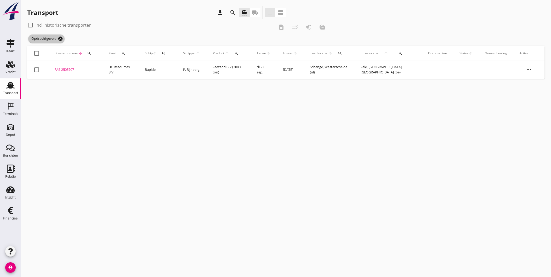
click at [59, 39] on icon "cancel" at bounding box center [60, 38] width 5 height 5
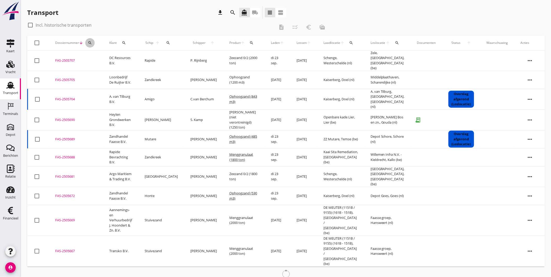
click at [90, 43] on icon "search" at bounding box center [90, 43] width 4 height 4
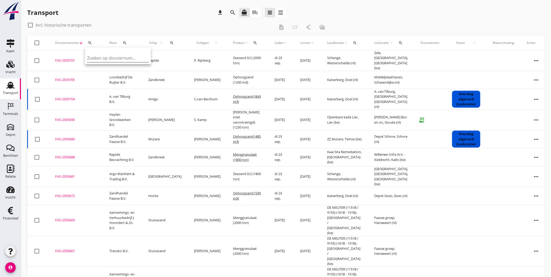
click at [116, 60] on input "Zoeken op dossiernummer..." at bounding box center [114, 58] width 54 height 8
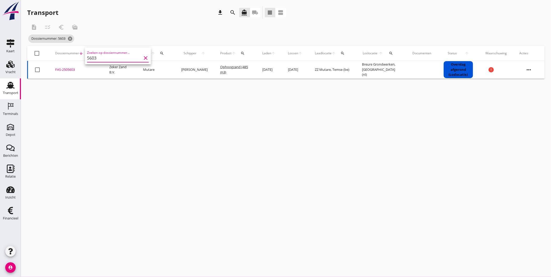
type input "5603"
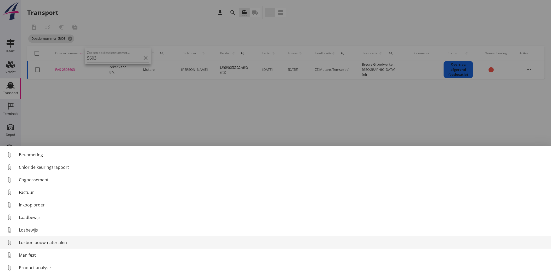
click at [43, 241] on div "Losbon bouwmaterialen" at bounding box center [283, 242] width 528 height 6
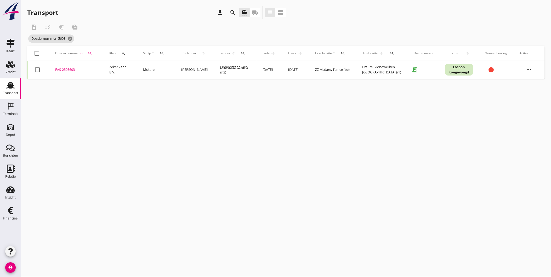
click at [63, 68] on div "FAS-2505603" at bounding box center [76, 69] width 42 height 5
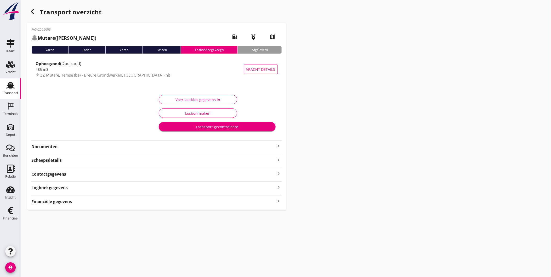
click at [71, 146] on strong "Documenten" at bounding box center [153, 147] width 244 height 6
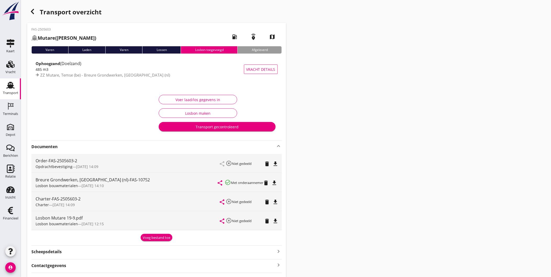
click at [195, 98] on div "Voer laad/los gegevens in" at bounding box center [198, 99] width 70 height 5
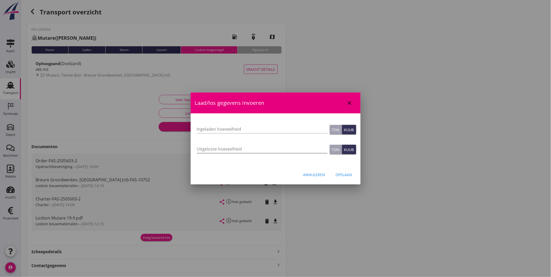
click at [239, 149] on input "Uitgeloste hoeveelheid" at bounding box center [262, 149] width 131 height 8
type input "500"
click at [348, 175] on div "Opslaan" at bounding box center [344, 174] width 16 height 5
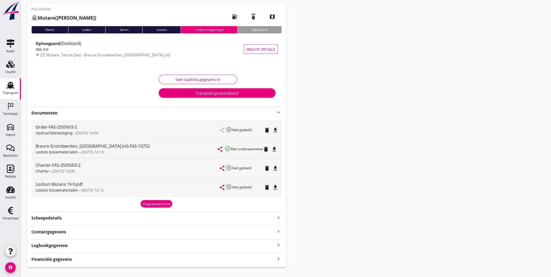
scroll to position [30, 0]
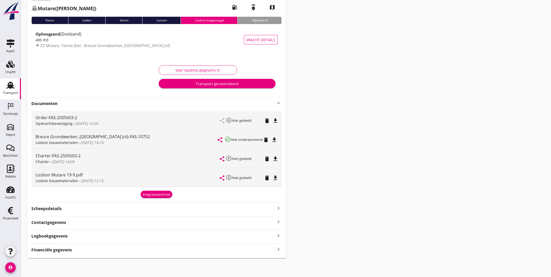
click at [55, 235] on strong "Logboekgegevens" at bounding box center [49, 236] width 36 height 6
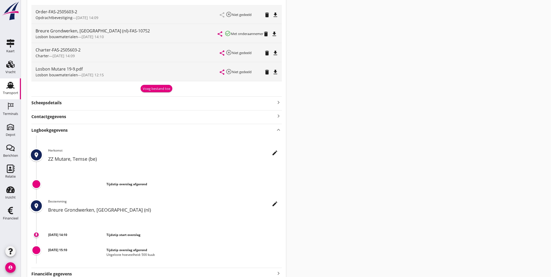
scroll to position [145, 0]
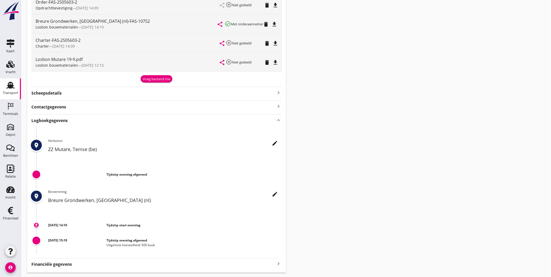
drag, startPoint x: 275, startPoint y: 189, endPoint x: 272, endPoint y: 193, distance: 4.8
click at [275, 189] on div "edit Bestemming Breure Grondwerken, Roosendaal (nl)" at bounding box center [165, 197] width 234 height 17
click at [272, 193] on icon "edit" at bounding box center [275, 194] width 6 height 6
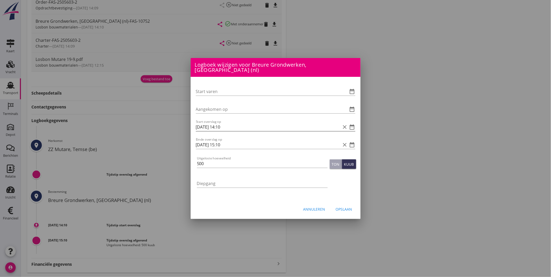
click at [231, 123] on input "17-09-2025 14:10" at bounding box center [268, 127] width 145 height 8
type input "17-09-2025 07:30"
click at [229, 143] on input "17-09-2025 15:10" at bounding box center [268, 145] width 145 height 8
type input "17-09-2025 09:30"
click at [344, 206] on div "Opslaan" at bounding box center [344, 208] width 16 height 5
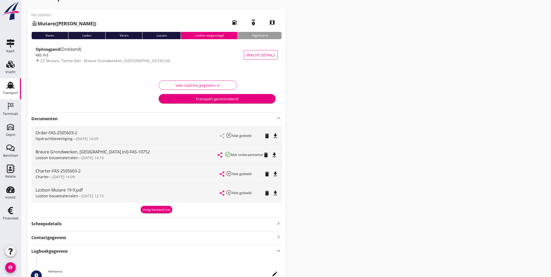
scroll to position [0, 0]
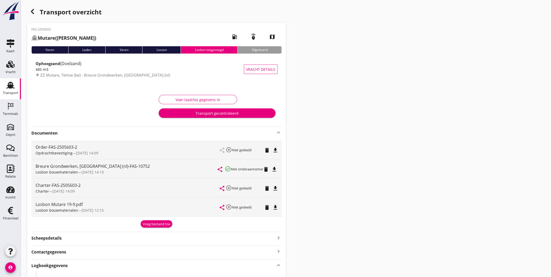
click at [390, 122] on div "Transport overzicht FAS-2505603 Mutare (M. Heuvelman) local_gas_station emergen…" at bounding box center [286, 212] width 530 height 424
